Goal: Transaction & Acquisition: Purchase product/service

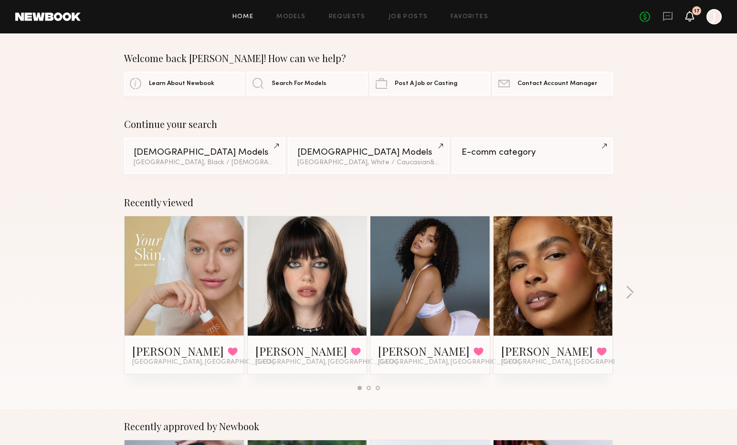
click at [689, 17] on icon at bounding box center [690, 15] width 8 height 7
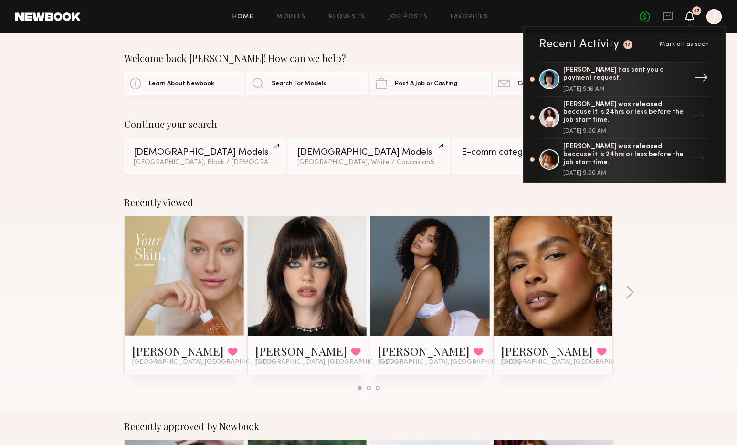
click at [605, 83] on div "[PERSON_NAME] has sent you a payment request. [DATE] 9:16 AM" at bounding box center [626, 79] width 124 height 26
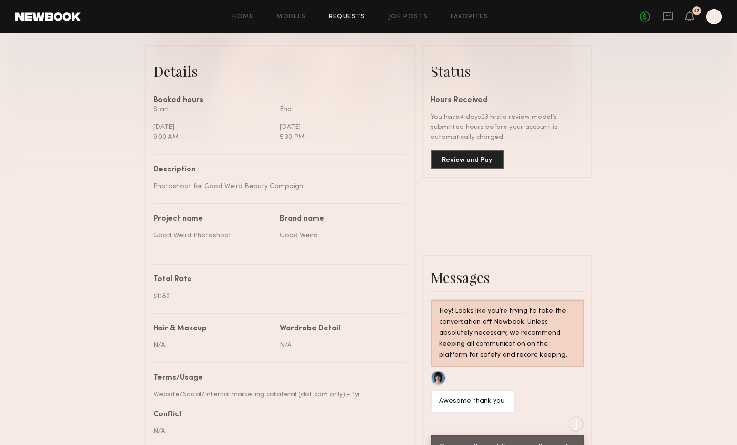
scroll to position [240, 0]
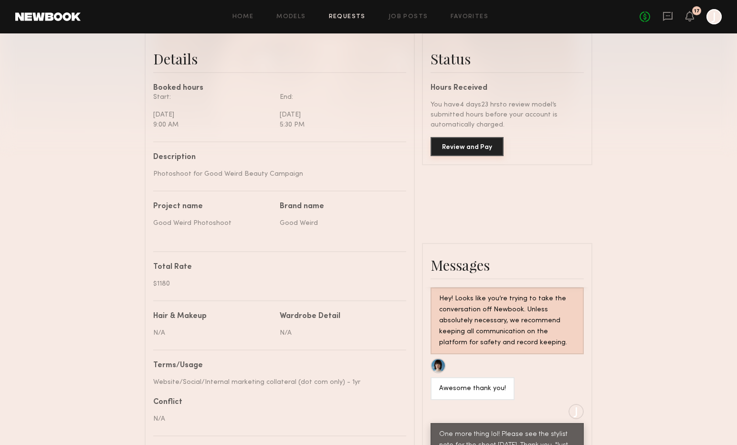
click at [449, 144] on button "Review and Pay" at bounding box center [467, 146] width 73 height 19
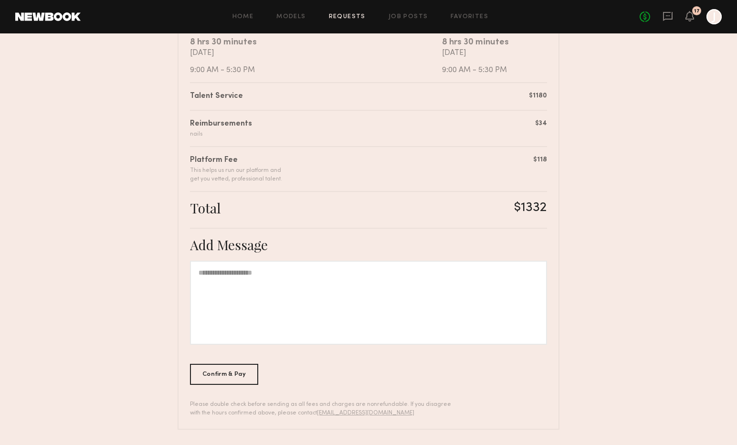
scroll to position [201, 0]
click at [273, 291] on div at bounding box center [368, 303] width 357 height 84
click at [719, 17] on div at bounding box center [714, 16] width 15 height 15
click at [709, 20] on div at bounding box center [714, 16] width 15 height 15
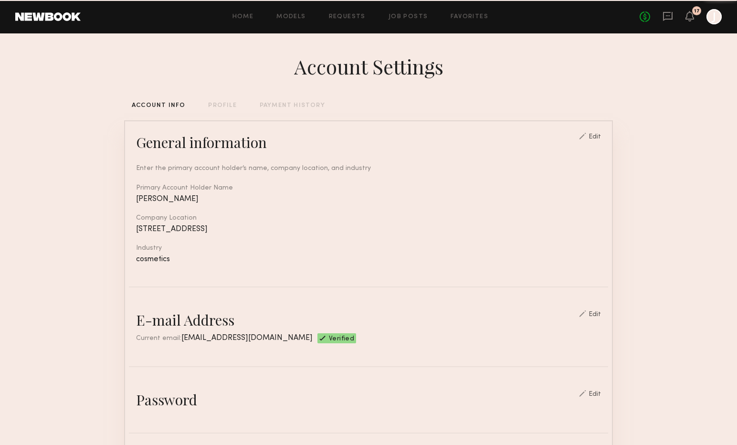
click at [710, 22] on div at bounding box center [714, 16] width 15 height 15
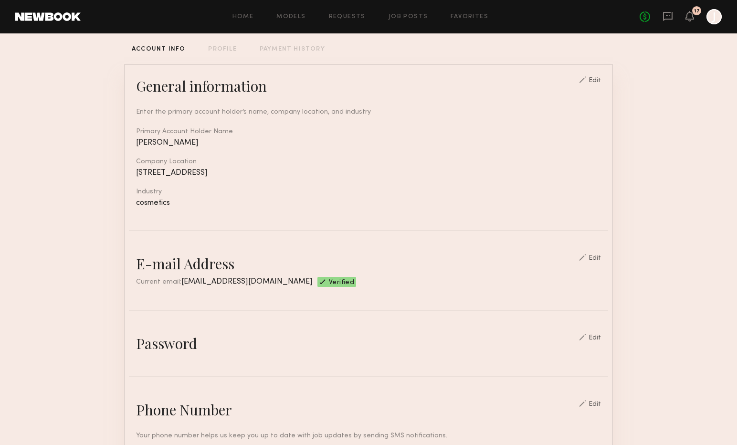
scroll to position [281, 0]
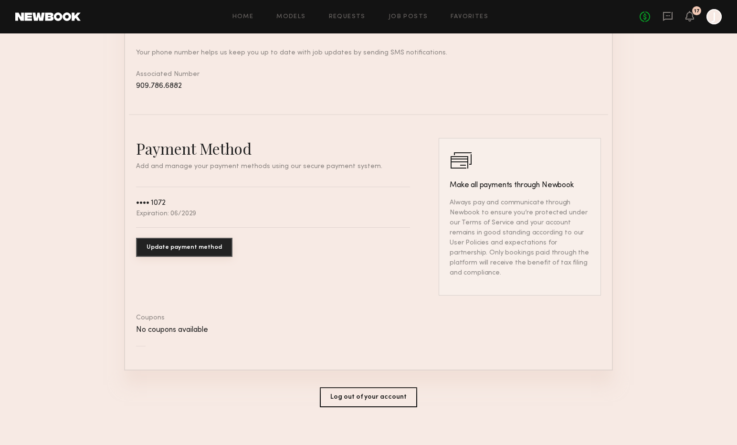
click at [167, 247] on button "Update payment method" at bounding box center [184, 247] width 96 height 19
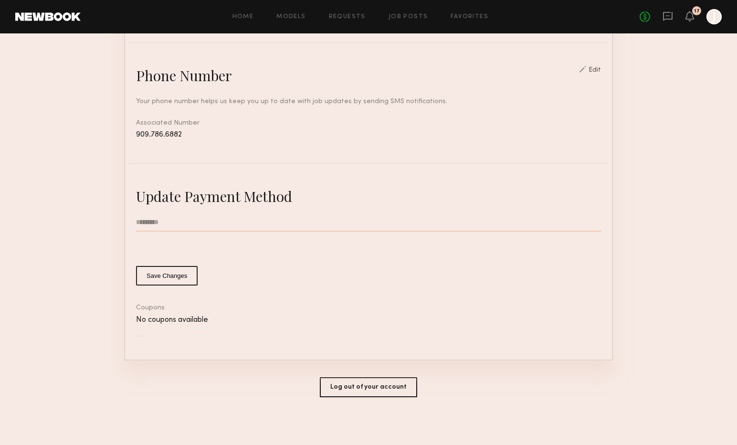
click at [171, 274] on button "Save Changes" at bounding box center [167, 276] width 62 height 20
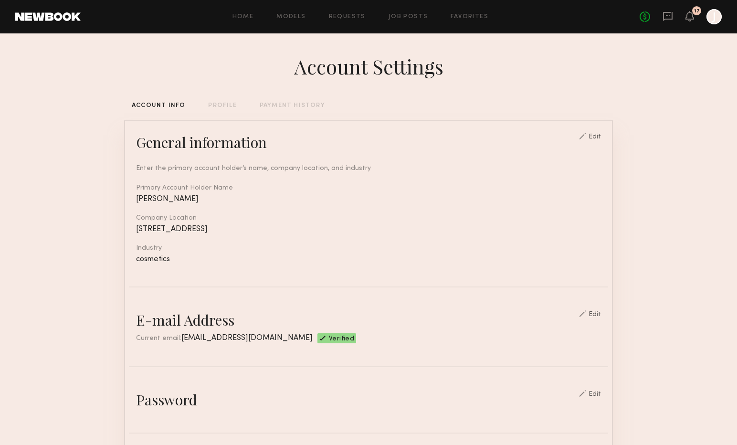
scroll to position [0, 0]
click at [669, 15] on icon at bounding box center [668, 15] width 4 height 1
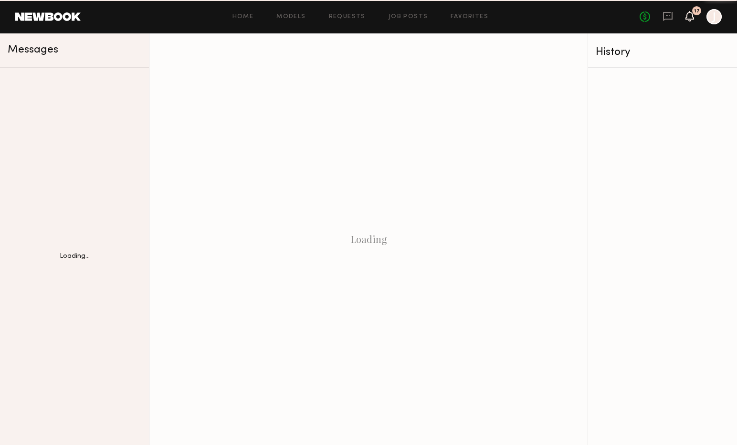
click at [691, 18] on icon at bounding box center [690, 15] width 8 height 7
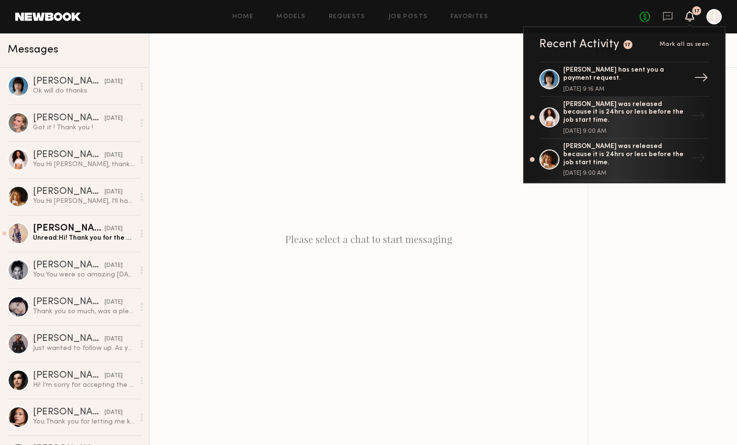
click at [611, 82] on div "[PERSON_NAME] has sent you a payment request. [DATE] 9:16 AM" at bounding box center [626, 79] width 124 height 26
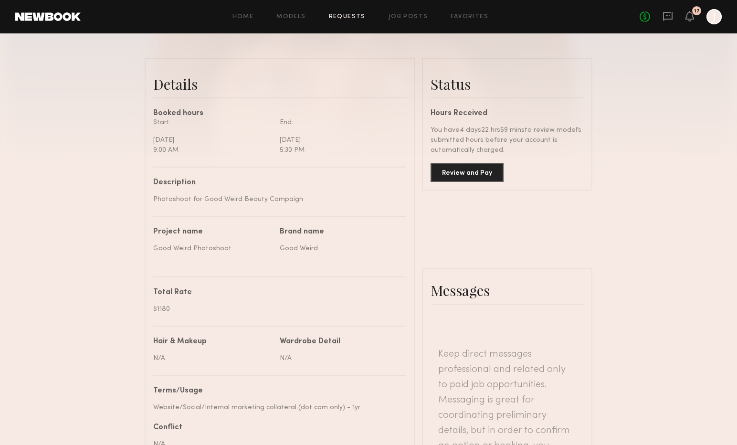
scroll to position [167, 0]
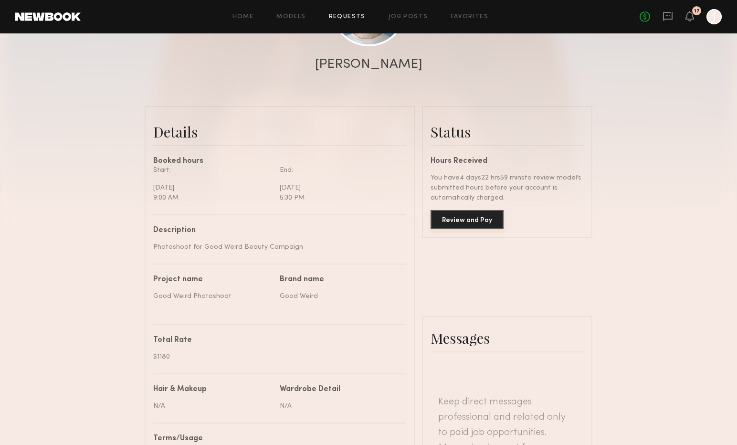
click at [451, 224] on button "Review and Pay" at bounding box center [467, 219] width 73 height 19
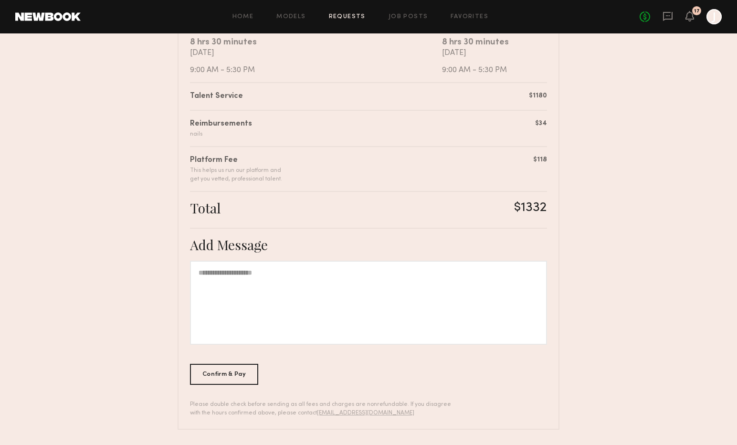
scroll to position [201, 0]
click at [315, 298] on div at bounding box center [368, 303] width 357 height 84
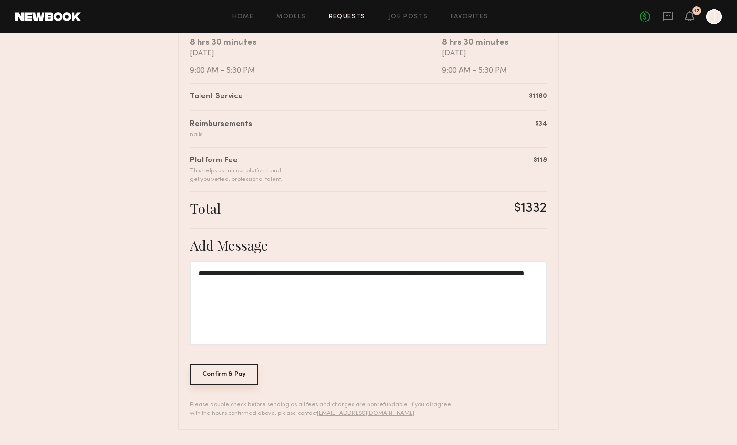
click at [235, 377] on div "Confirm & Pay" at bounding box center [224, 374] width 68 height 21
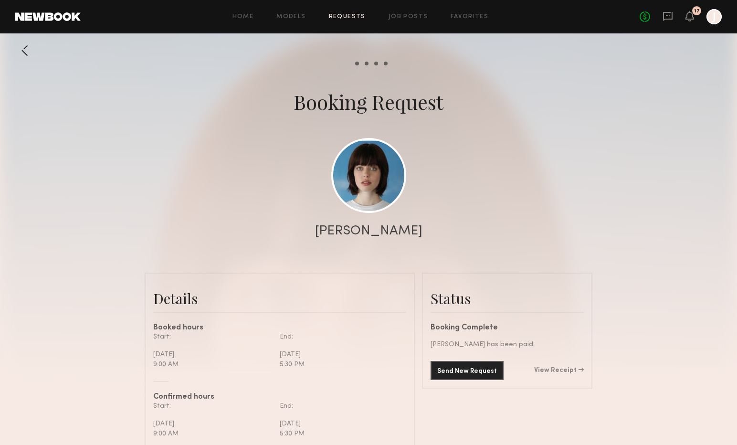
scroll to position [2125, 0]
